Goal: Find contact information: Find contact information

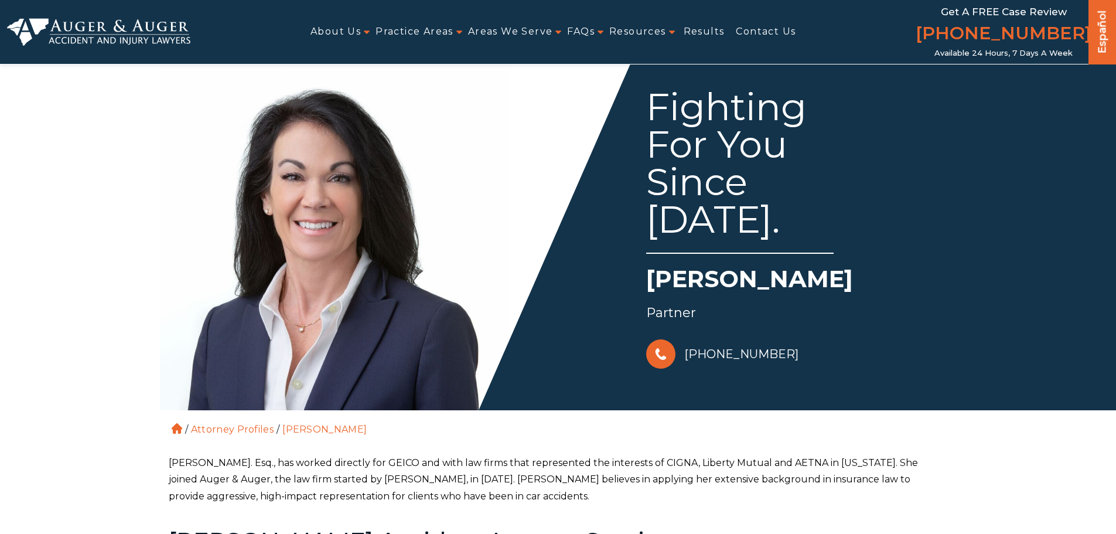
scroll to position [117, 0]
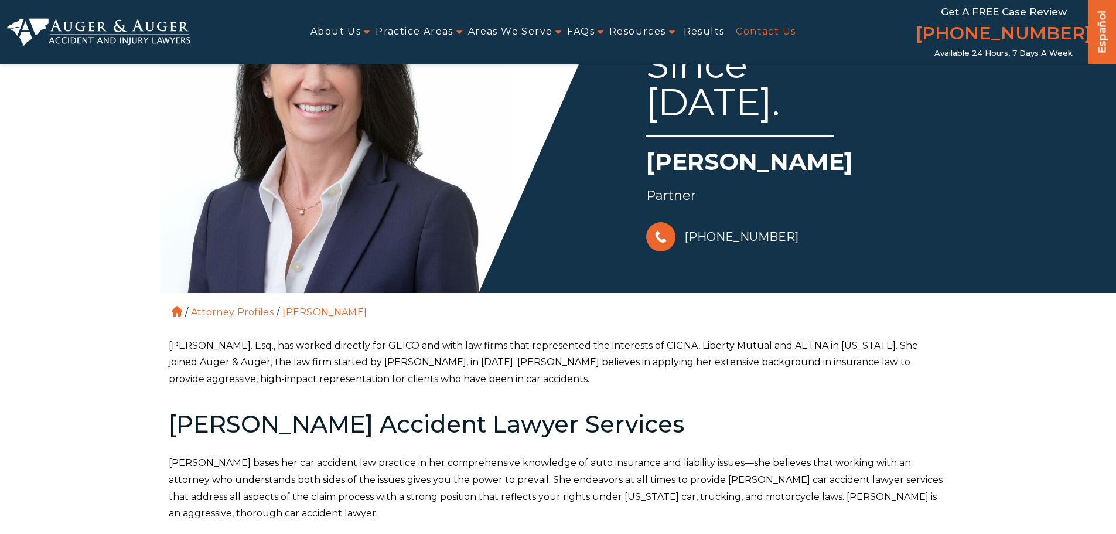
click at [756, 24] on link "Contact Us" at bounding box center [766, 32] width 60 height 26
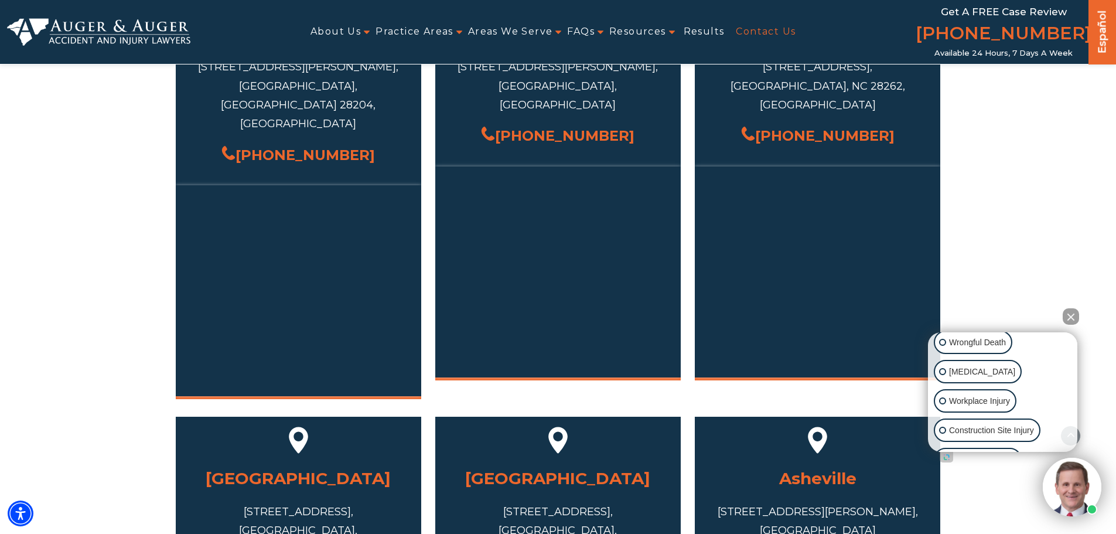
scroll to position [762, 0]
